Goal: Transaction & Acquisition: Purchase product/service

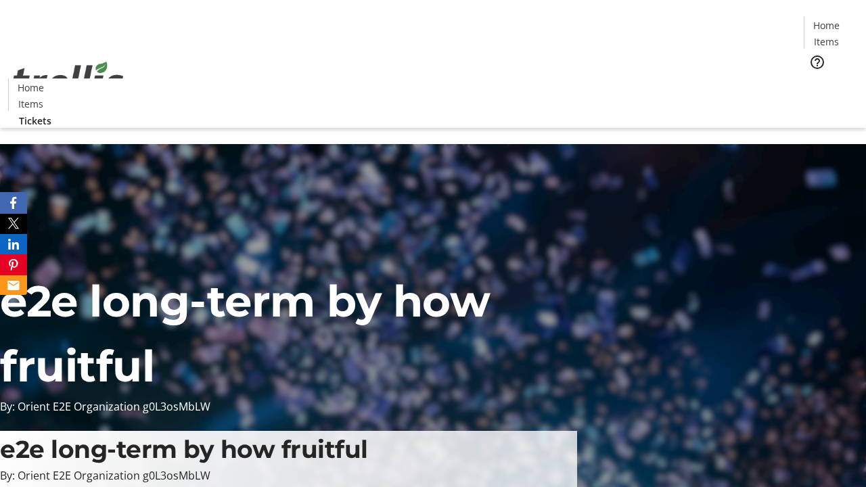
click at [814, 78] on span "Tickets" at bounding box center [830, 85] width 32 height 14
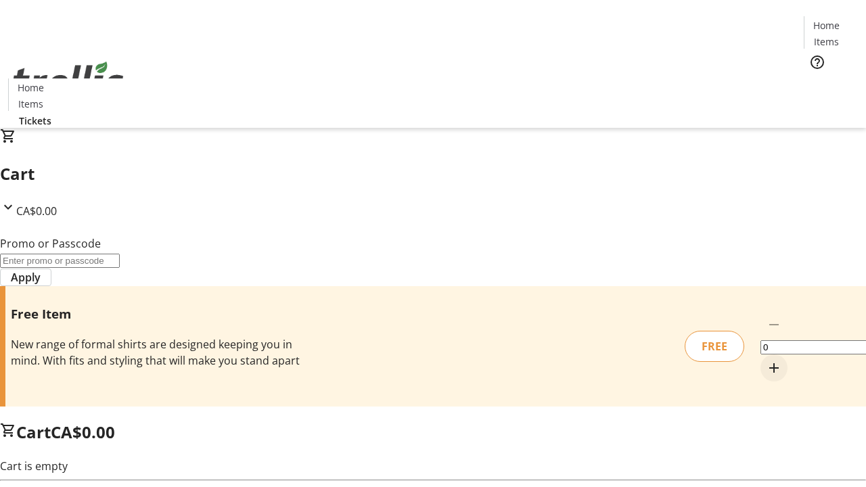
click at [766, 360] on mat-icon "Increment by one" at bounding box center [774, 368] width 16 height 16
type input "1"
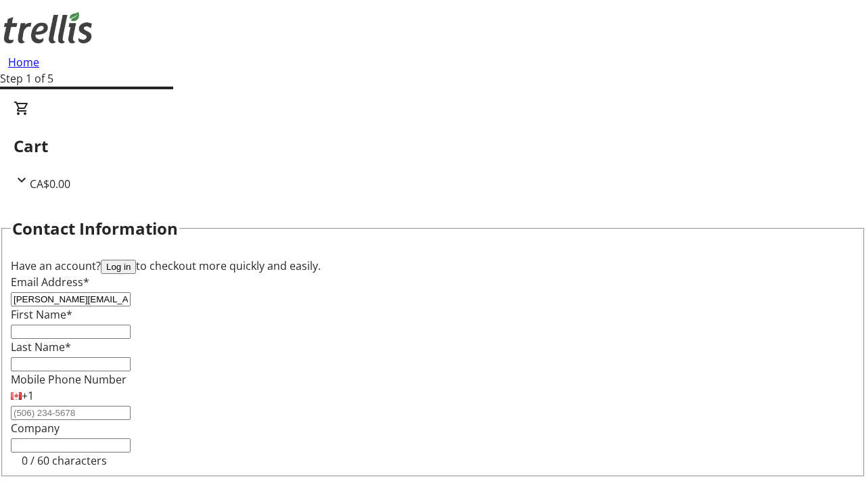
type input "[PERSON_NAME][EMAIL_ADDRESS][DOMAIN_NAME]"
type input "[PERSON_NAME]"
